Goal: Information Seeking & Learning: Learn about a topic

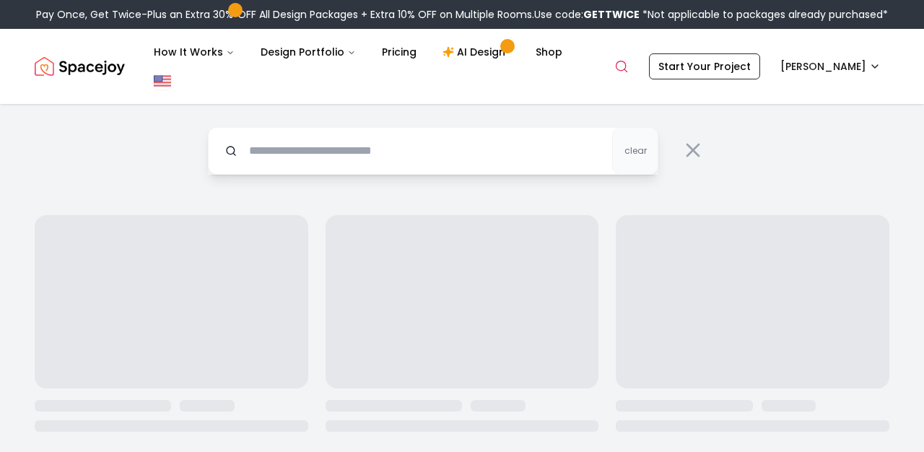
click at [508, 154] on input "text" at bounding box center [433, 151] width 450 height 48
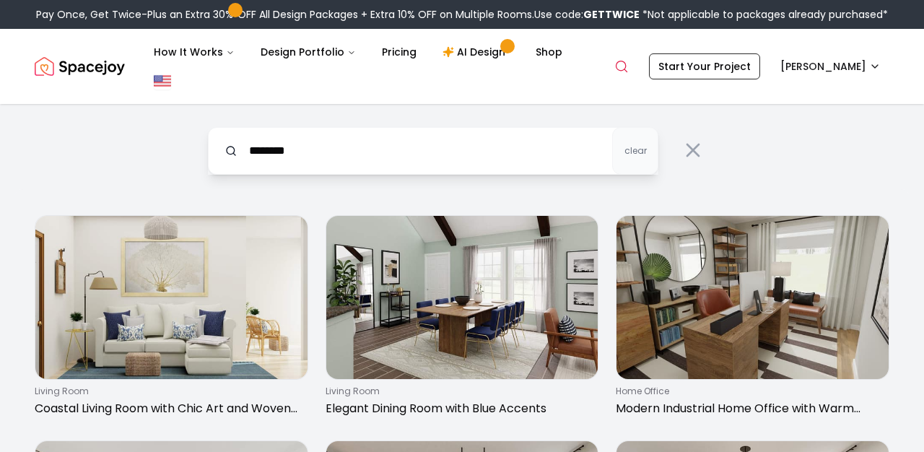
click at [548, 157] on input "********" at bounding box center [433, 151] width 450 height 48
type input "********"
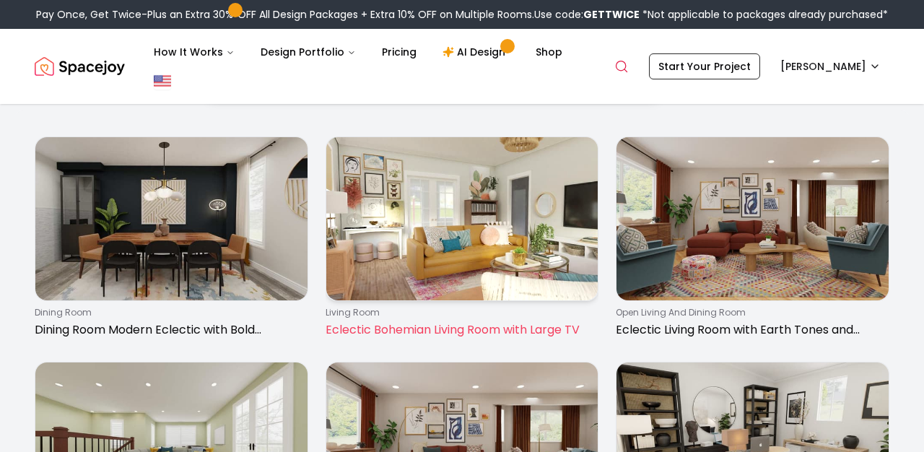
scroll to position [84, 0]
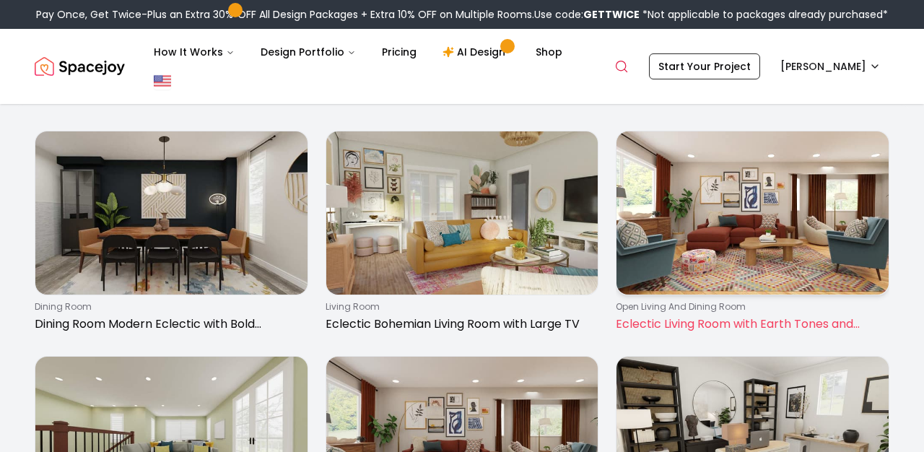
click at [710, 325] on p "Eclectic Living Room with Earth Tones and Gallery Wall" at bounding box center [750, 323] width 268 height 17
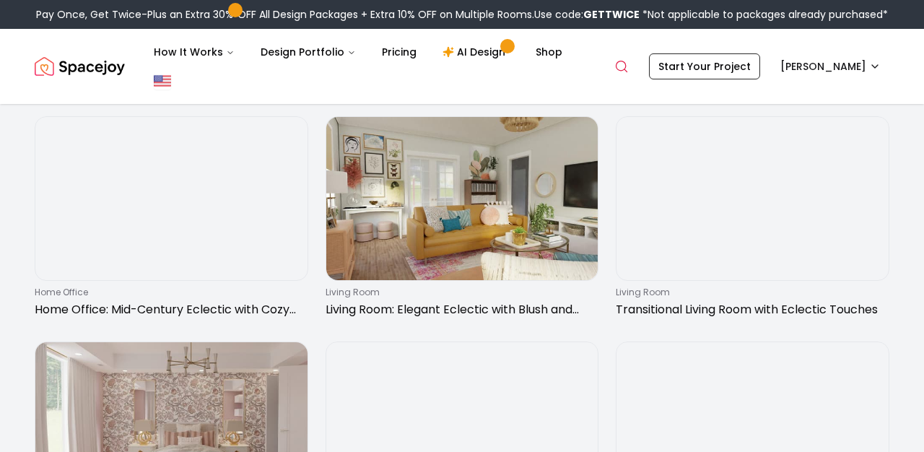
scroll to position [1342, 0]
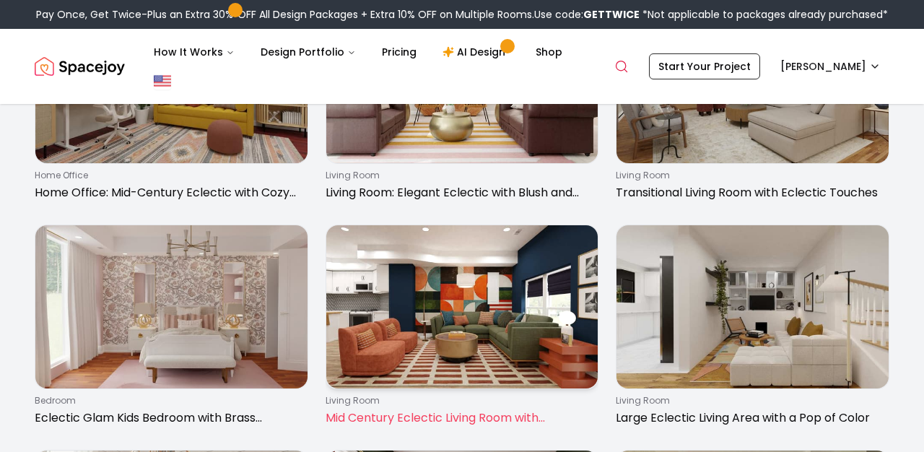
click at [448, 417] on p "Mid Century Eclectic Living Room with Wallpaper" at bounding box center [460, 417] width 268 height 17
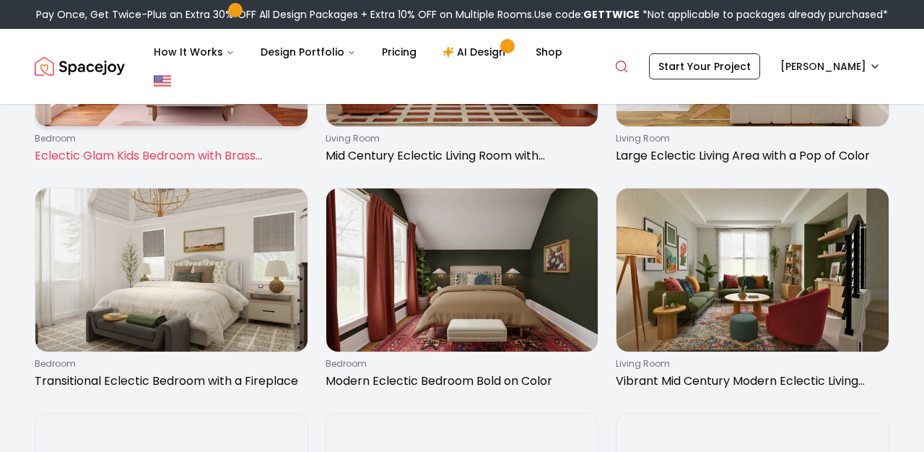
scroll to position [1610, 0]
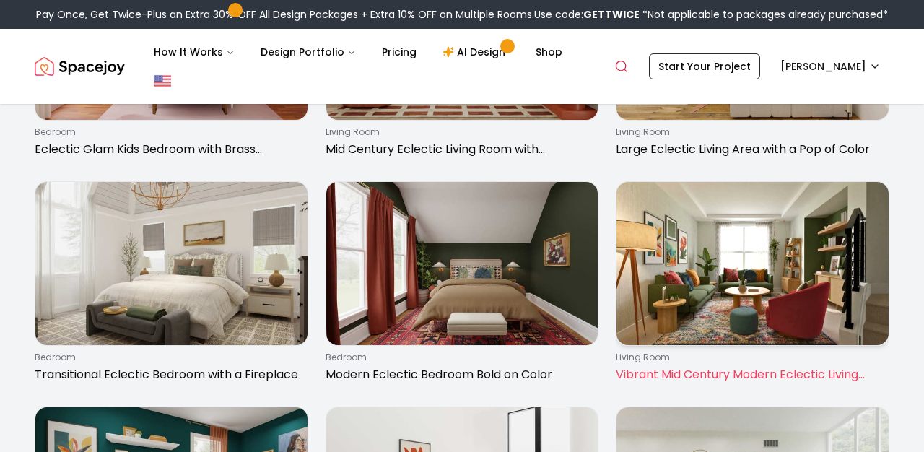
click at [671, 375] on p "Vibrant Mid Century Modern Eclectic Living Room" at bounding box center [750, 374] width 268 height 17
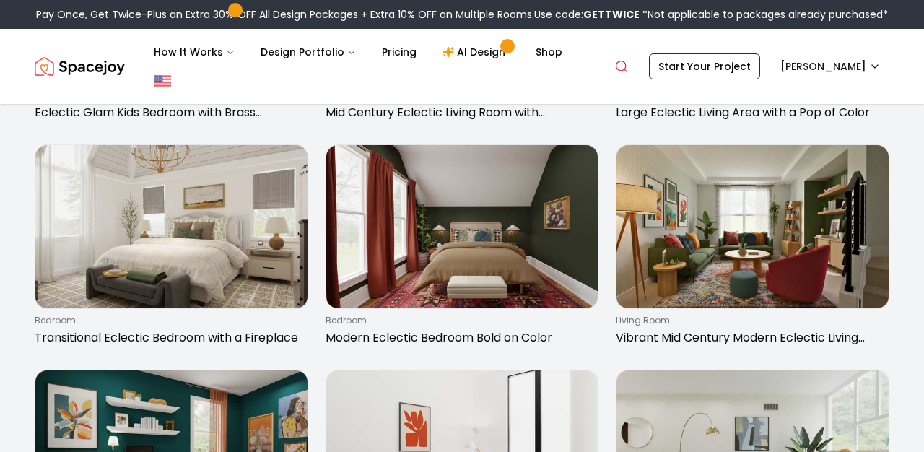
scroll to position [1399, 0]
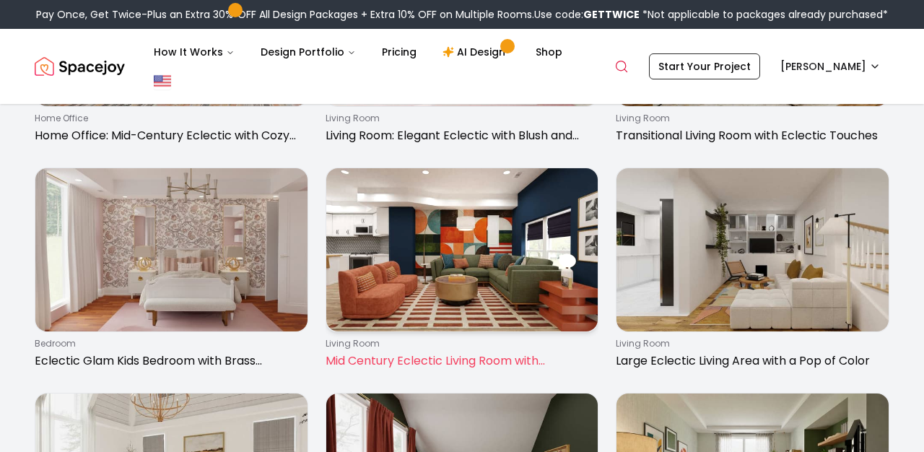
click at [437, 359] on p "Mid Century Eclectic Living Room with Wallpaper" at bounding box center [460, 360] width 268 height 17
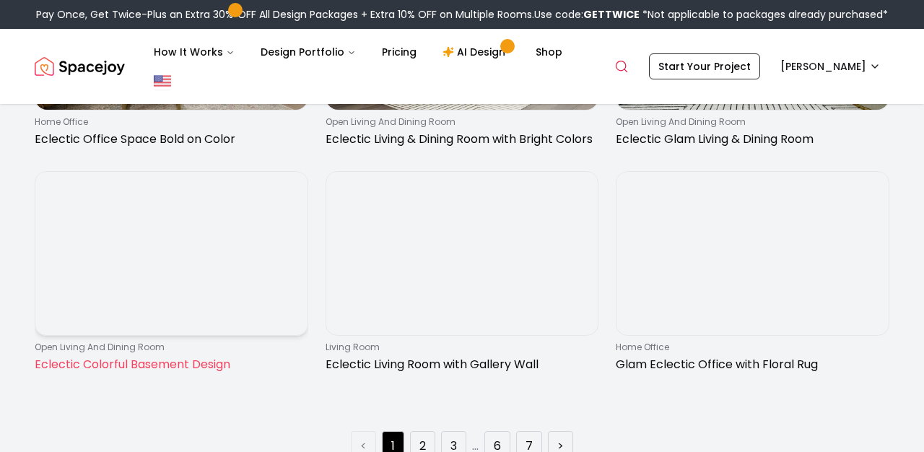
scroll to position [2233, 0]
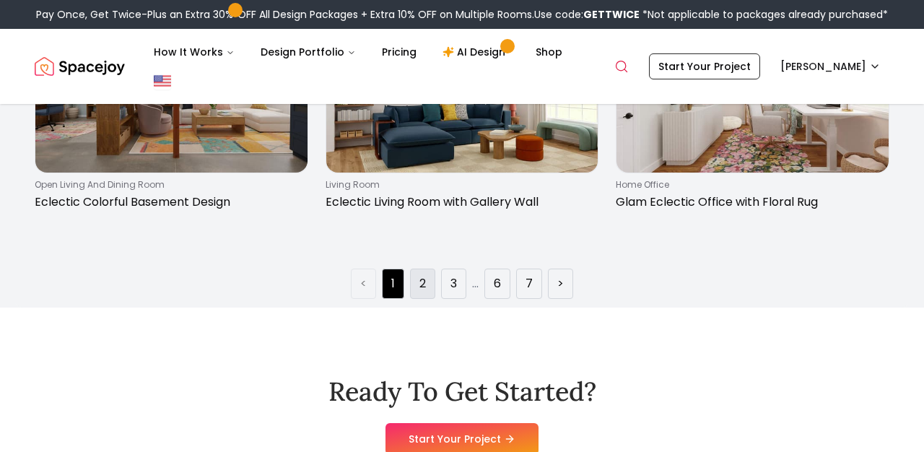
click at [423, 291] on link "2" at bounding box center [422, 283] width 6 height 17
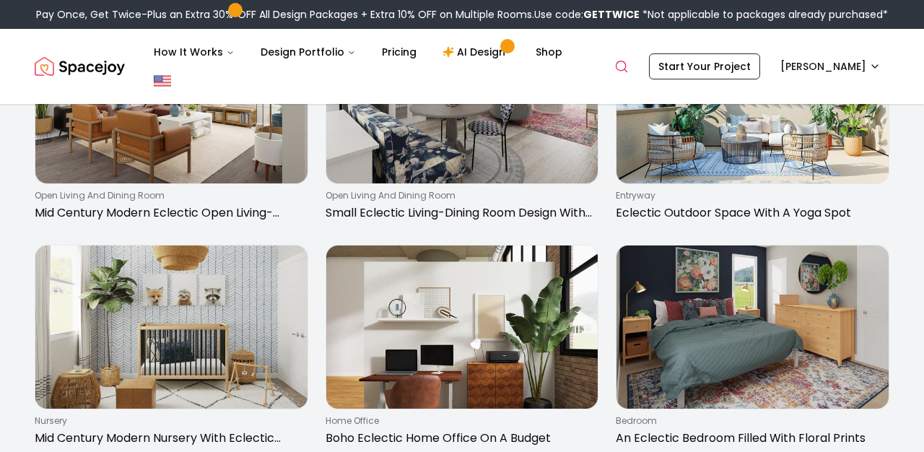
scroll to position [2030, 0]
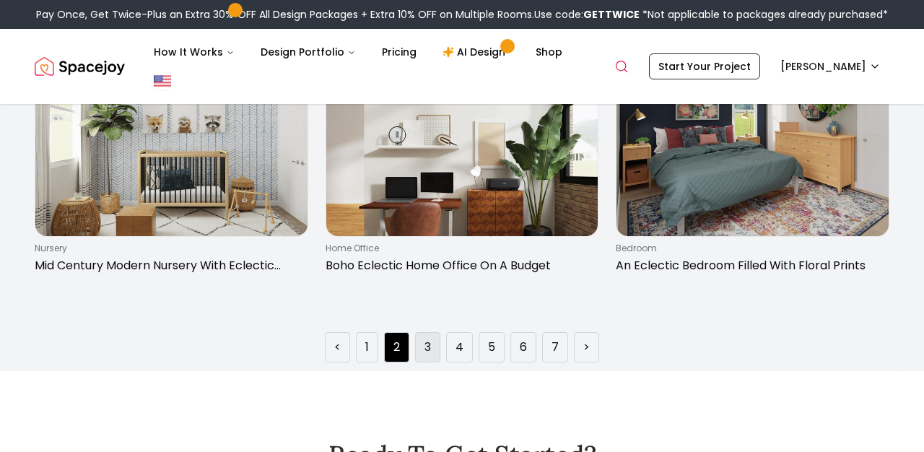
click at [431, 352] on link "3" at bounding box center [427, 347] width 6 height 17
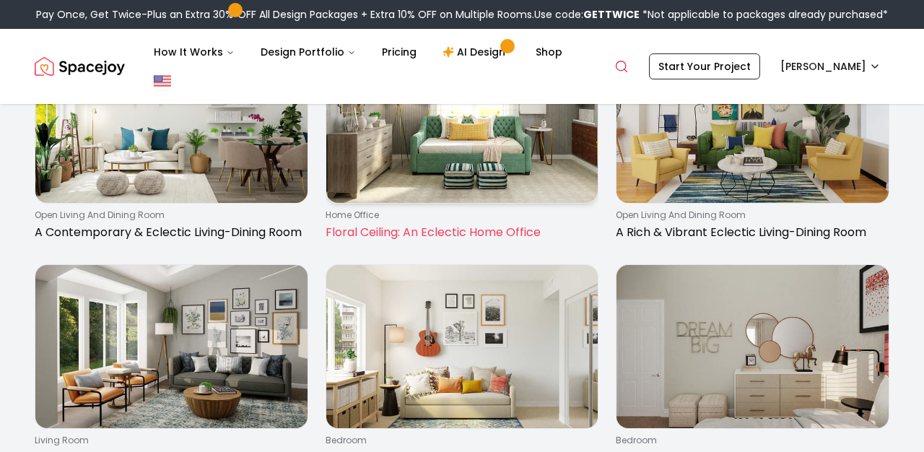
scroll to position [1109, 0]
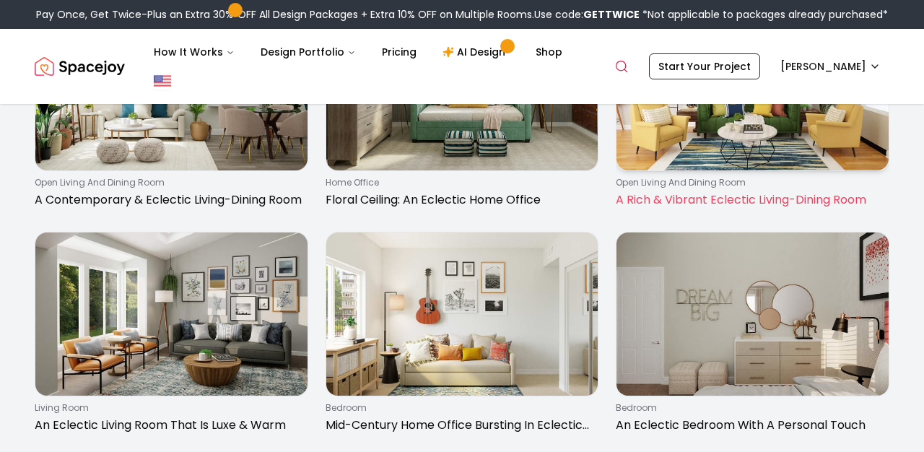
click at [662, 196] on p "A Rich & Vibrant Eclectic Living-Dining Room" at bounding box center [750, 199] width 268 height 17
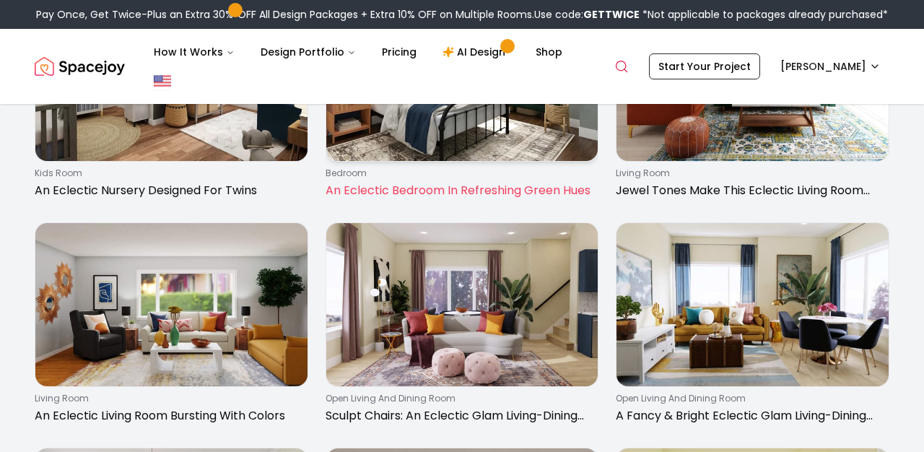
scroll to position [1801, 0]
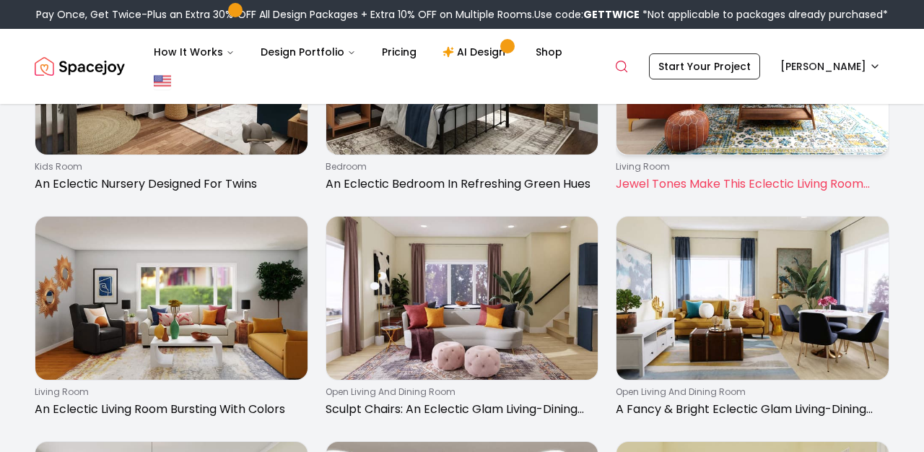
click at [663, 171] on p "living room" at bounding box center [750, 167] width 268 height 12
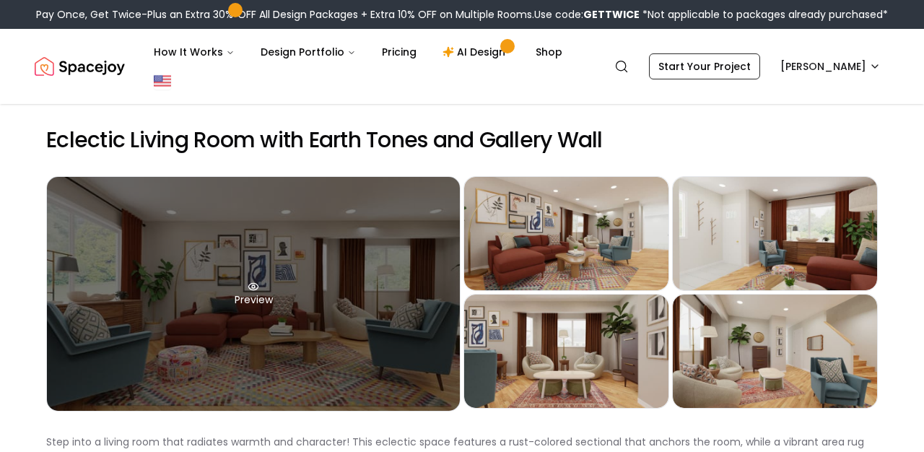
click at [341, 232] on div "Preview" at bounding box center [253, 294] width 413 height 234
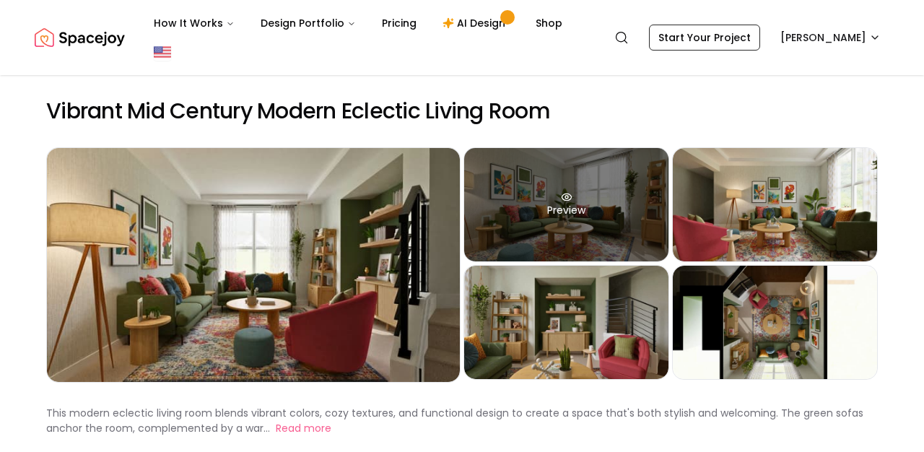
click at [583, 230] on div "Preview" at bounding box center [566, 204] width 204 height 113
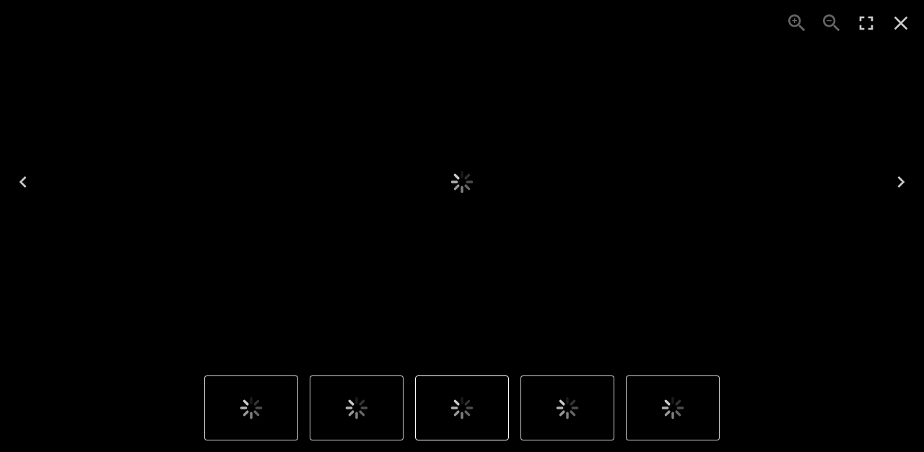
scroll to position [52, 0]
